Goal: Task Accomplishment & Management: Use online tool/utility

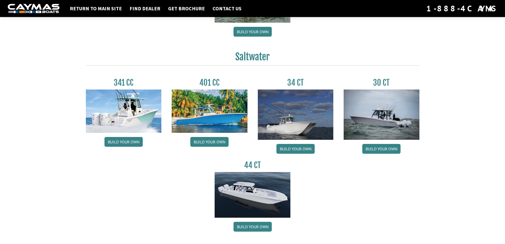
scroll to position [201, 0]
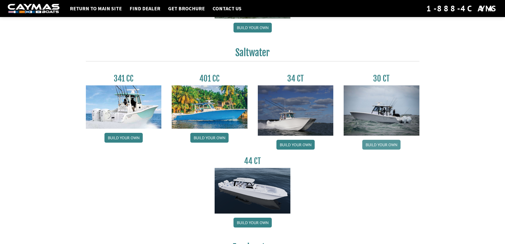
click at [388, 144] on link "Build your own" at bounding box center [381, 145] width 38 height 10
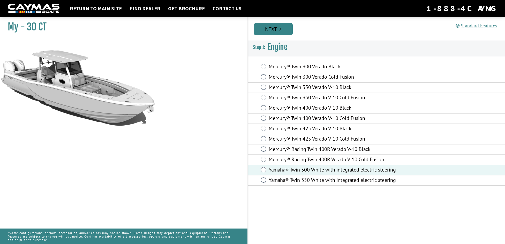
scroll to position [0, 0]
click at [267, 31] on link "Next" at bounding box center [273, 29] width 39 height 12
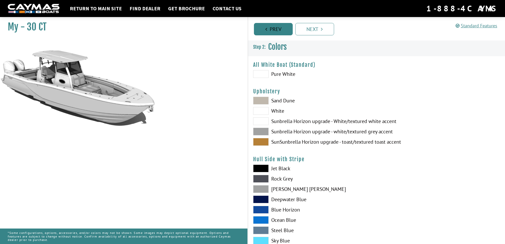
scroll to position [0, 0]
click at [260, 75] on span at bounding box center [261, 74] width 16 height 8
click at [258, 132] on span at bounding box center [261, 132] width 16 height 8
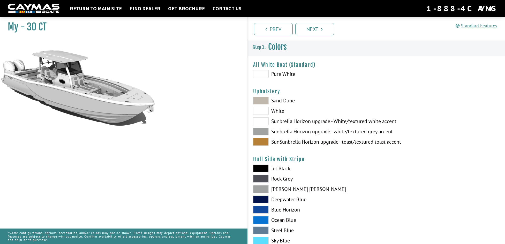
click at [266, 230] on span at bounding box center [261, 231] width 16 height 8
click at [260, 72] on span at bounding box center [261, 74] width 16 height 8
click at [266, 230] on span at bounding box center [261, 231] width 16 height 8
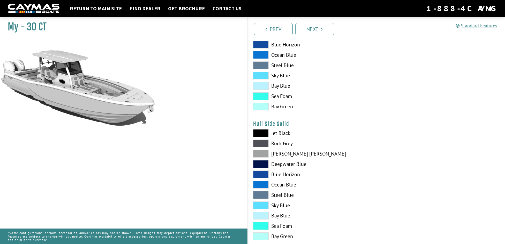
scroll to position [175, 0]
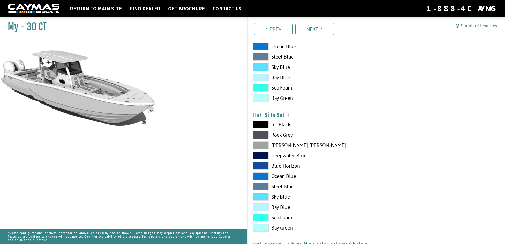
click at [268, 187] on label "Steel Blue" at bounding box center [312, 187] width 118 height 8
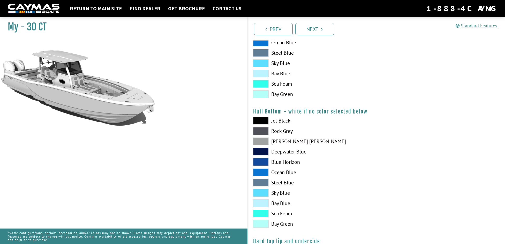
scroll to position [309, 0]
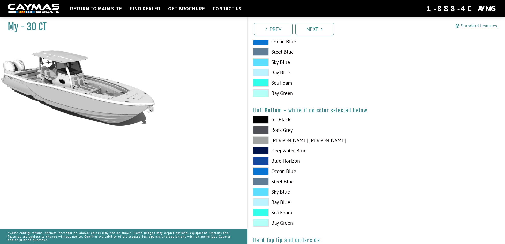
click at [262, 181] on span at bounding box center [261, 182] width 16 height 8
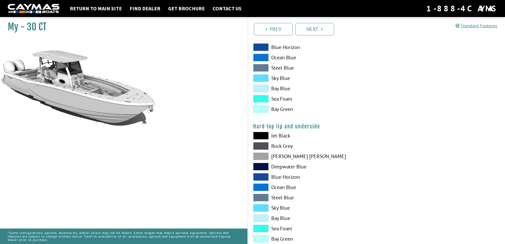
scroll to position [425, 0]
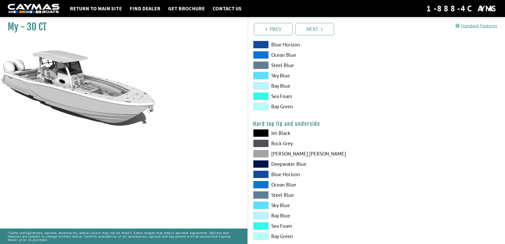
click at [261, 134] on span at bounding box center [261, 133] width 16 height 8
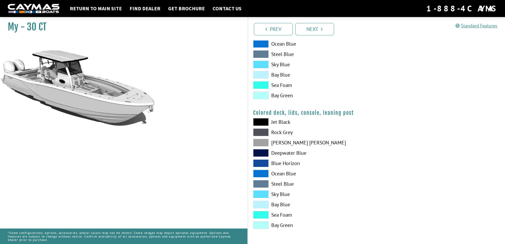
scroll to position [566, 0]
click at [264, 184] on span at bounding box center [261, 184] width 16 height 8
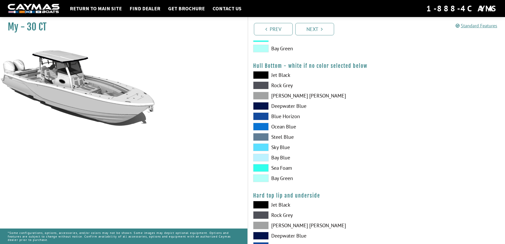
scroll to position [316, 0]
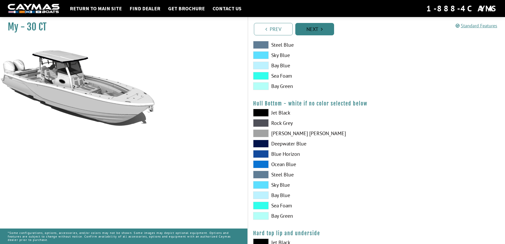
click at [319, 28] on link "Next" at bounding box center [314, 29] width 39 height 12
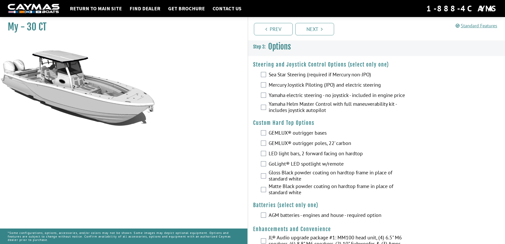
scroll to position [0, 0]
click at [260, 106] on div "Yamaha Helm Master Control with full maneuverability kit - includes joystick au…" at bounding box center [376, 108] width 257 height 14
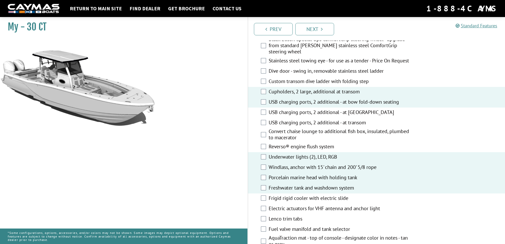
scroll to position [239, 0]
click at [264, 205] on div "Electric actuators for VHF antenna and anchor light" at bounding box center [376, 210] width 257 height 10
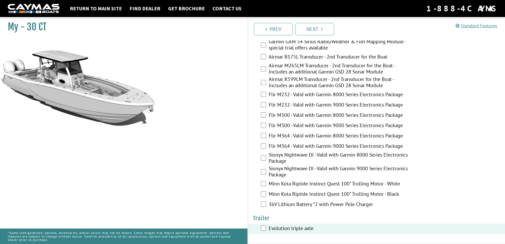
scroll to position [1047, 0]
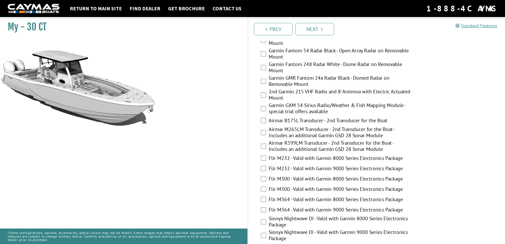
click at [317, 32] on link "Next" at bounding box center [314, 29] width 39 height 12
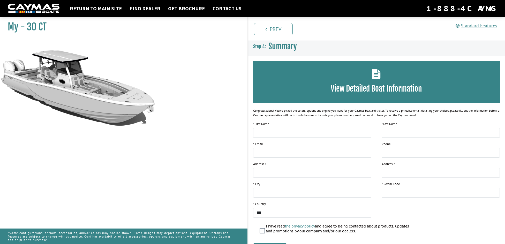
scroll to position [0, 0]
